Goal: Find specific page/section: Find specific page/section

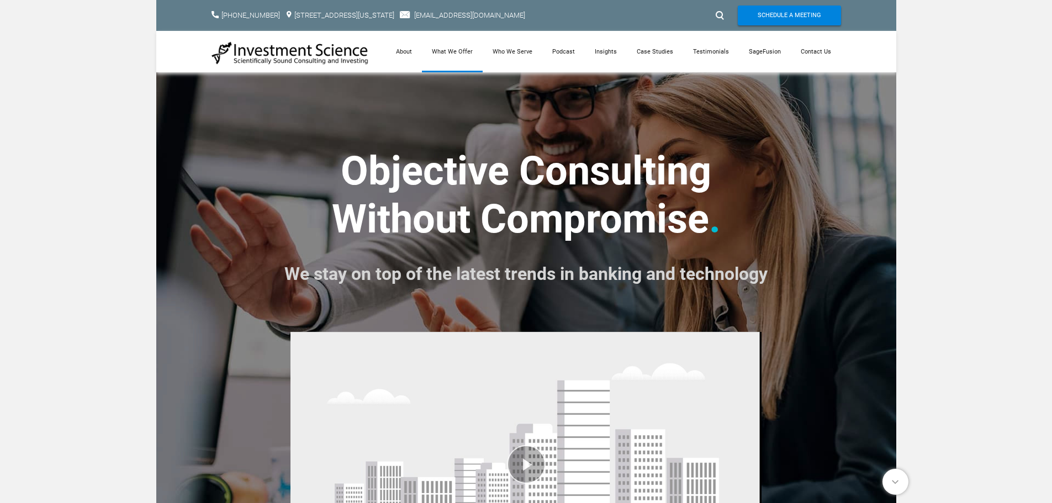
click at [449, 49] on link "What We Offer" at bounding box center [452, 51] width 61 height 41
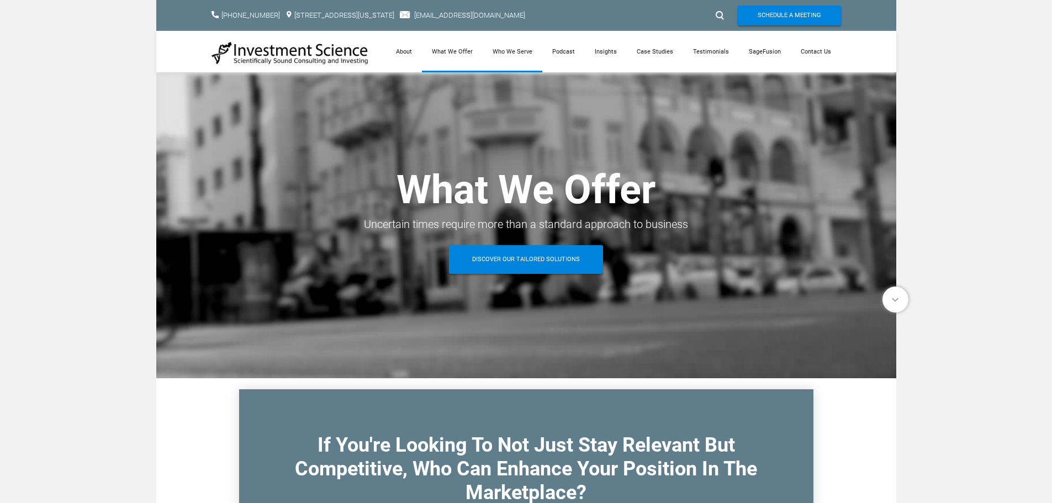
click at [516, 56] on link "Who We Serve" at bounding box center [513, 51] width 60 height 41
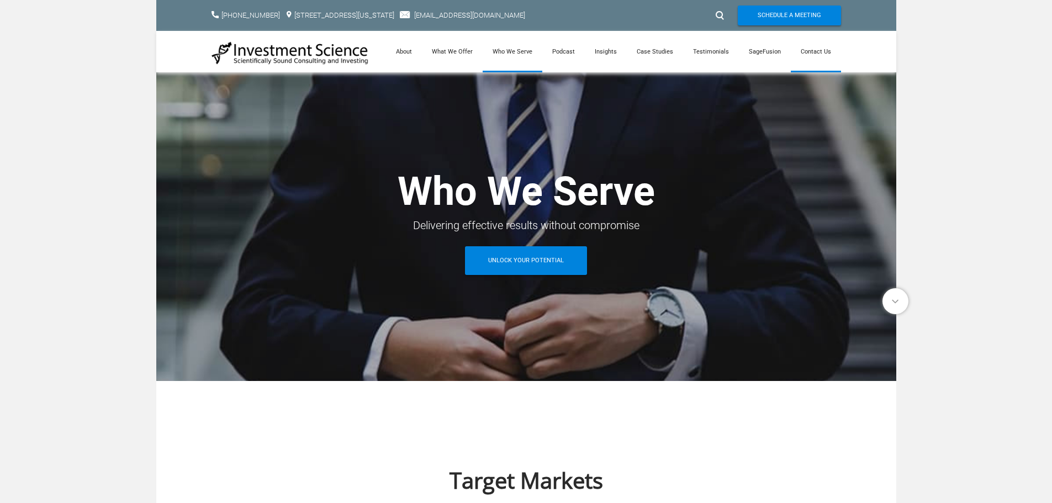
click at [814, 49] on link "Contact Us" at bounding box center [816, 51] width 50 height 41
